Goal: Information Seeking & Learning: Learn about a topic

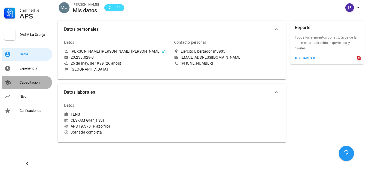
click at [27, 80] on div "Capacitación" at bounding box center [35, 82] width 30 height 9
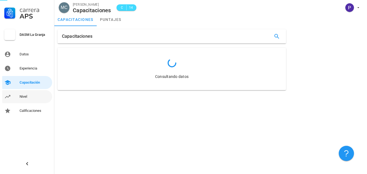
click at [23, 98] on div "Nivel" at bounding box center [35, 96] width 30 height 4
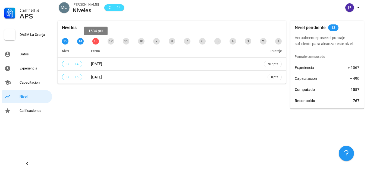
click at [96, 42] on div "13" at bounding box center [95, 41] width 7 height 7
click at [363, 7] on div "MC [PERSON_NAME] C 14" at bounding box center [210, 8] width 312 height 17
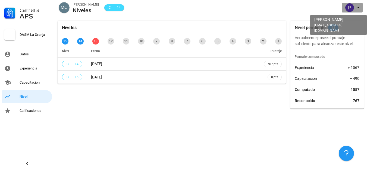
click at [357, 7] on icon "button" at bounding box center [358, 7] width 4 height 4
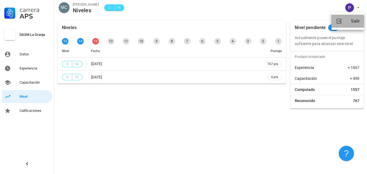
click at [357, 23] on div "Salir" at bounding box center [355, 21] width 9 height 11
